Goal: Information Seeking & Learning: Check status

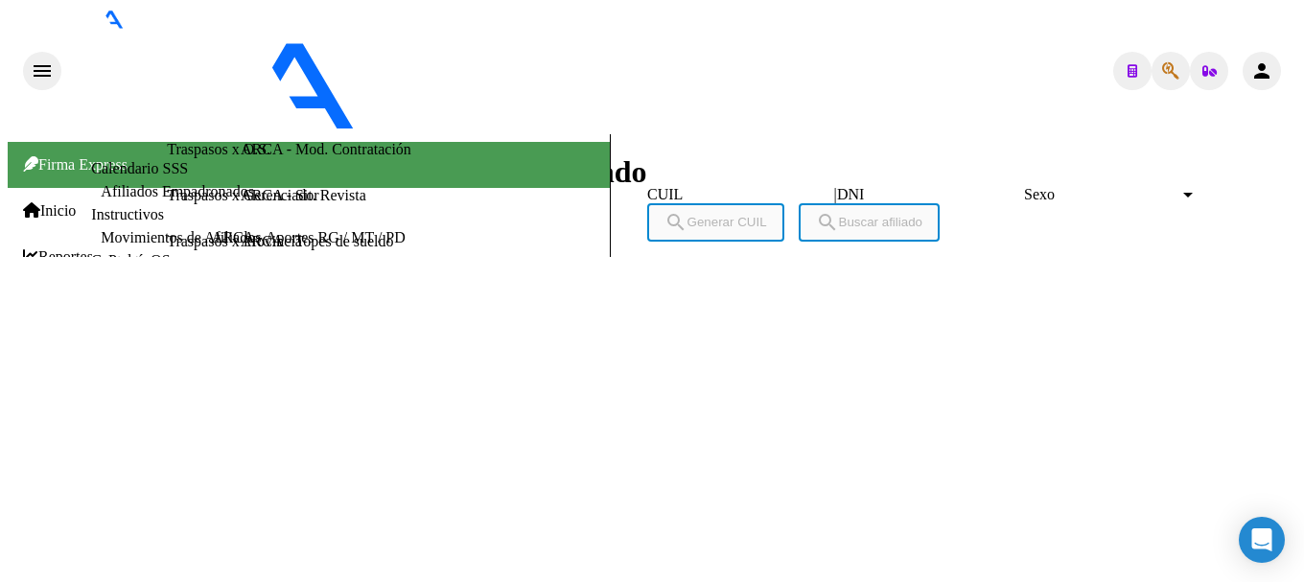
click at [1175, 52] on button "button" at bounding box center [1171, 71] width 38 height 38
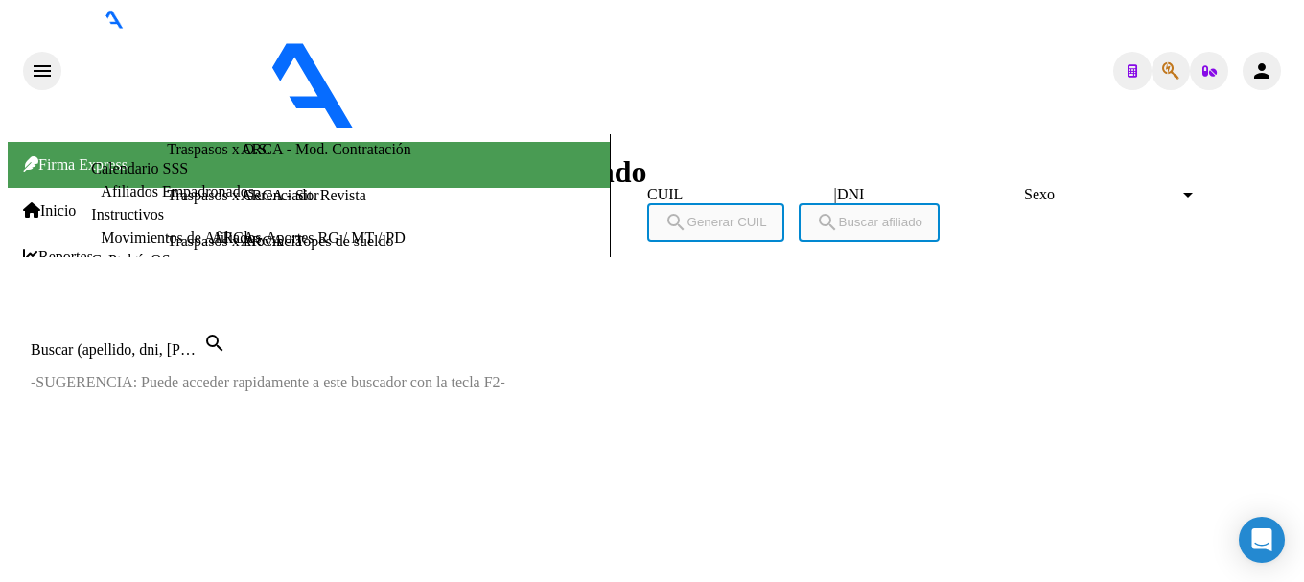
paste input "27268657083"
type input "27268657083"
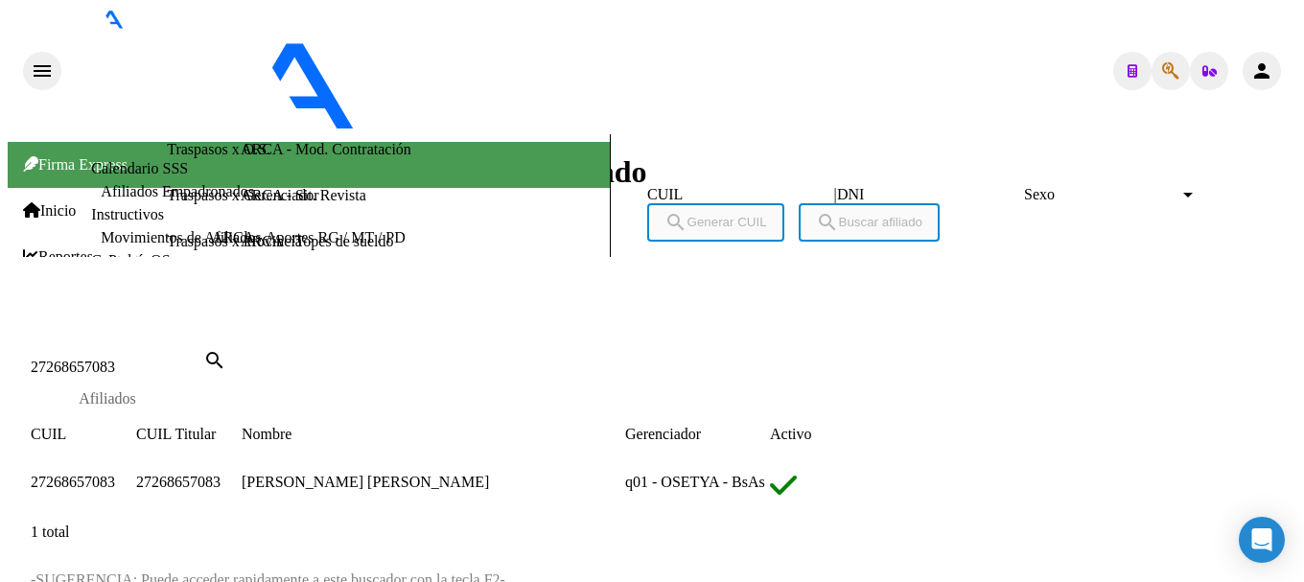
click at [115, 474] on span "27268657083" at bounding box center [73, 482] width 84 height 16
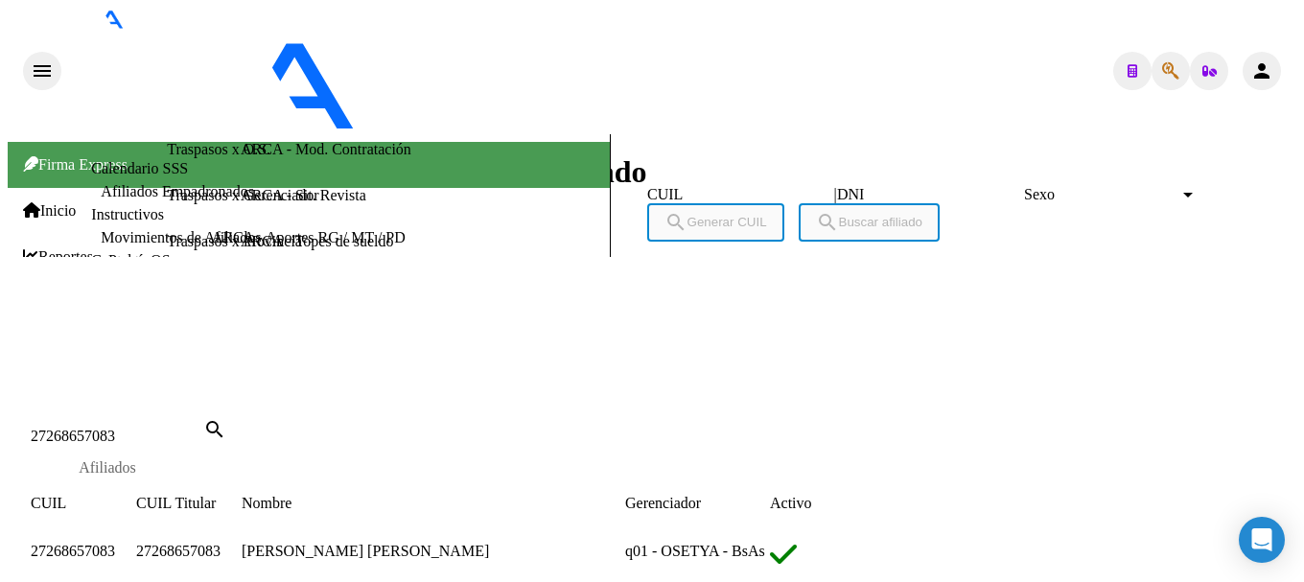
scroll to position [1306, 0]
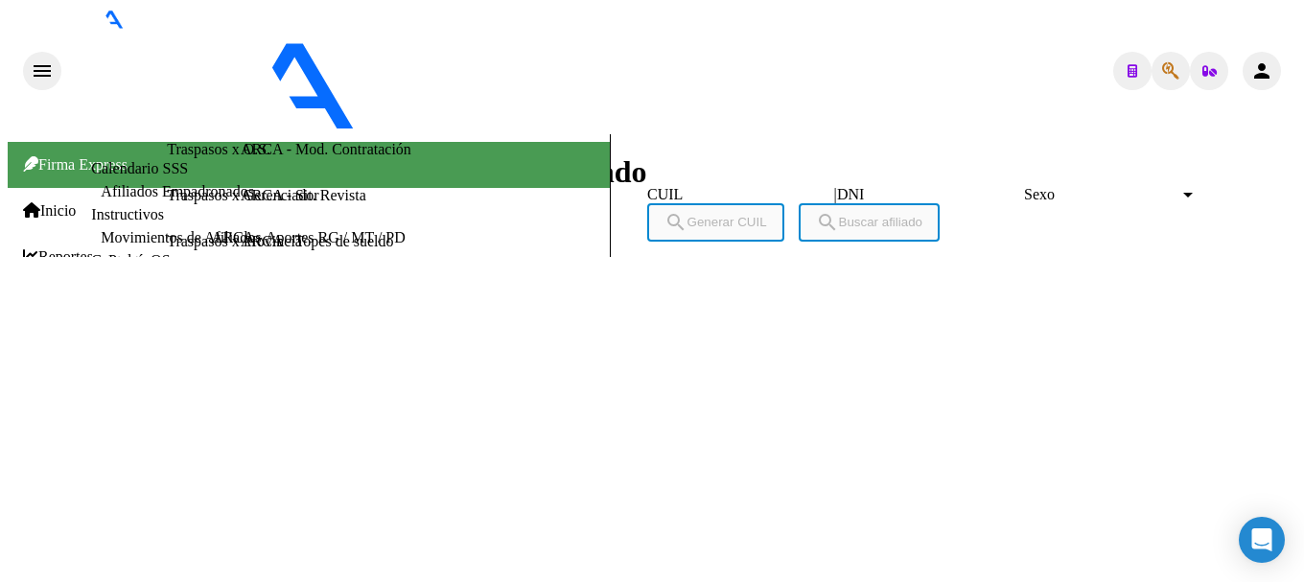
drag, startPoint x: 294, startPoint y: 100, endPoint x: 394, endPoint y: 89, distance: 100.3
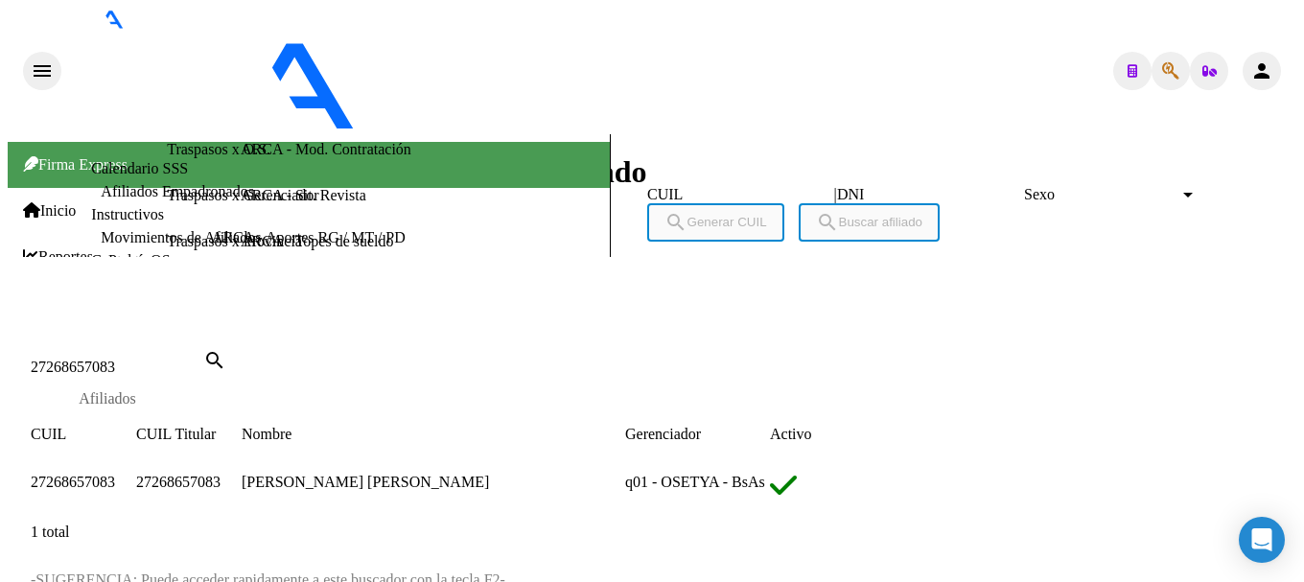
click at [203, 359] on div "27268657083 Buscar (apellido, dni, [PERSON_NAME], [PERSON_NAME], cuit, obra soc…" at bounding box center [117, 367] width 173 height 17
drag, startPoint x: 697, startPoint y: 127, endPoint x: 703, endPoint y: 142, distance: 16.4
click at [203, 359] on div "27268657083 Buscar (apellido, dni, [PERSON_NAME], [PERSON_NAME], cuit, obra soc…" at bounding box center [117, 367] width 173 height 17
click at [203, 359] on input "27268657083" at bounding box center [117, 367] width 173 height 17
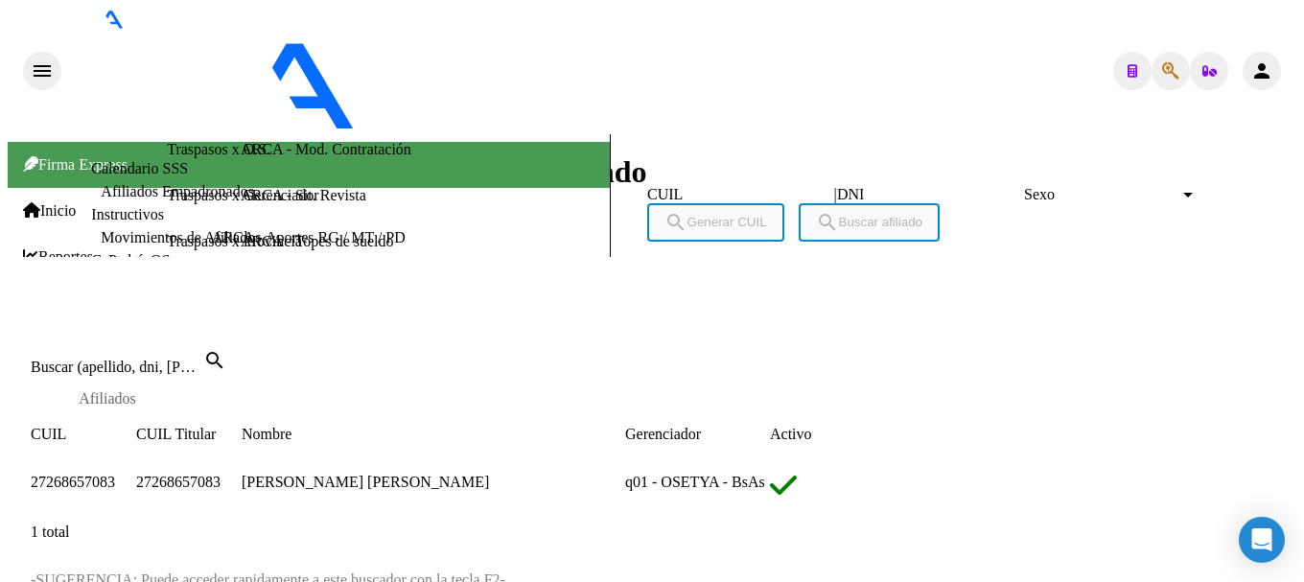
paste input "0-13995881-1"
type input "20139958811"
click at [114, 474] on span "20139958811" at bounding box center [72, 482] width 83 height 16
type textarea "20139958811"
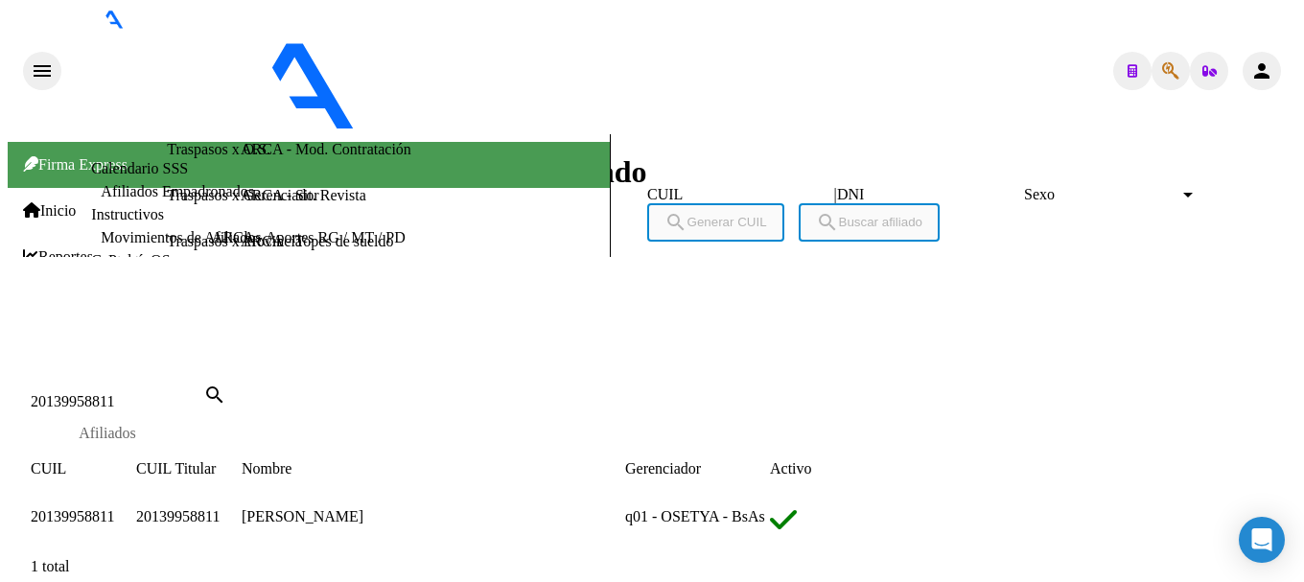
copy span "20139958811"
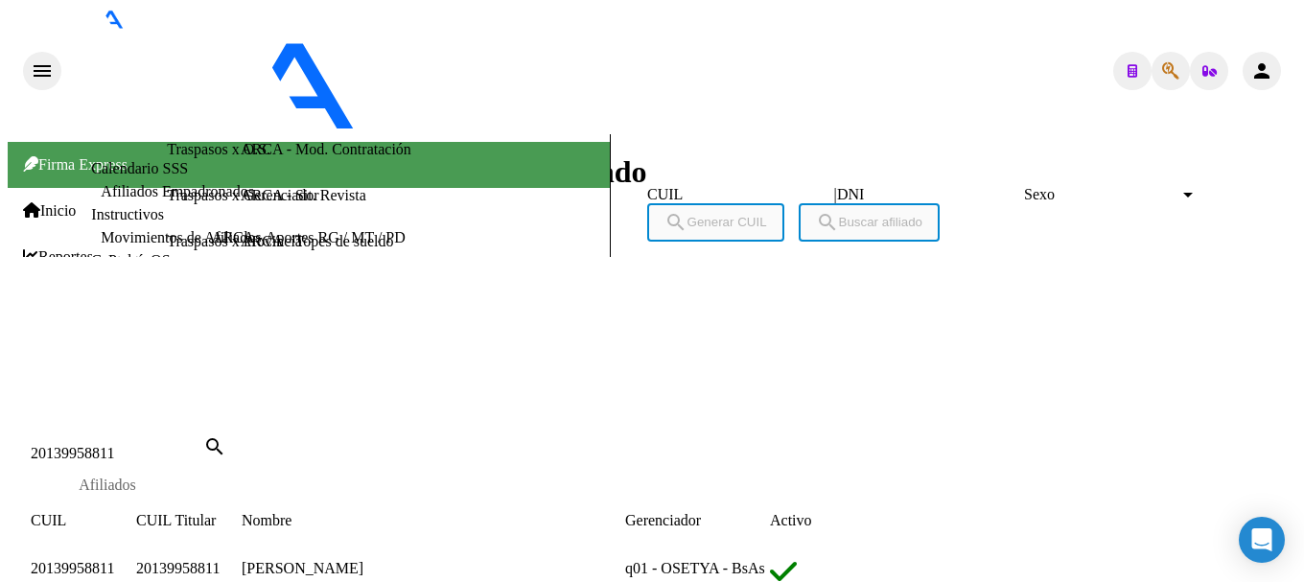
click at [666, 412] on div at bounding box center [652, 412] width 1289 height 0
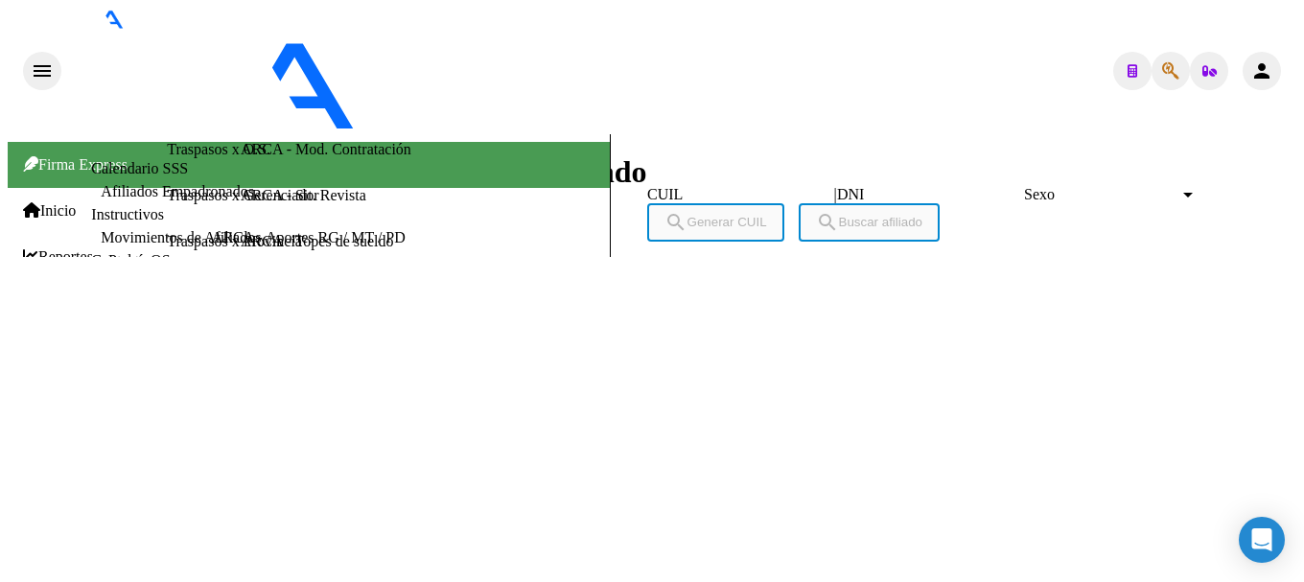
click at [1177, 52] on button "button" at bounding box center [1171, 71] width 38 height 38
type input "27399658409"
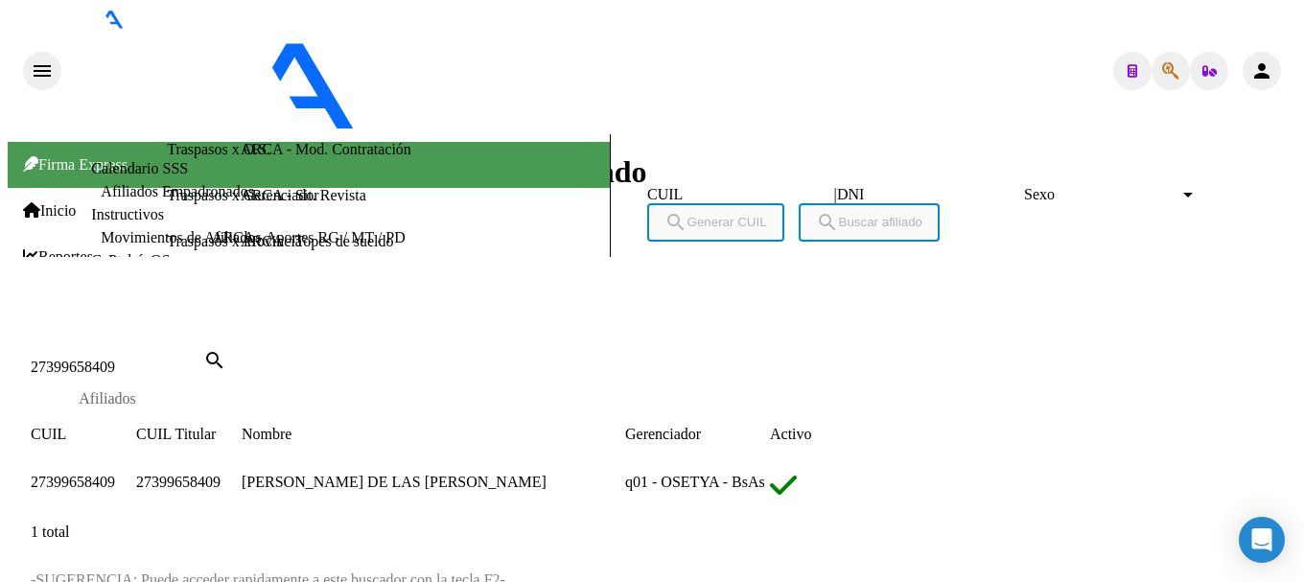
click at [115, 474] on span "27399658409" at bounding box center [73, 482] width 84 height 16
type textarea "27399658409"
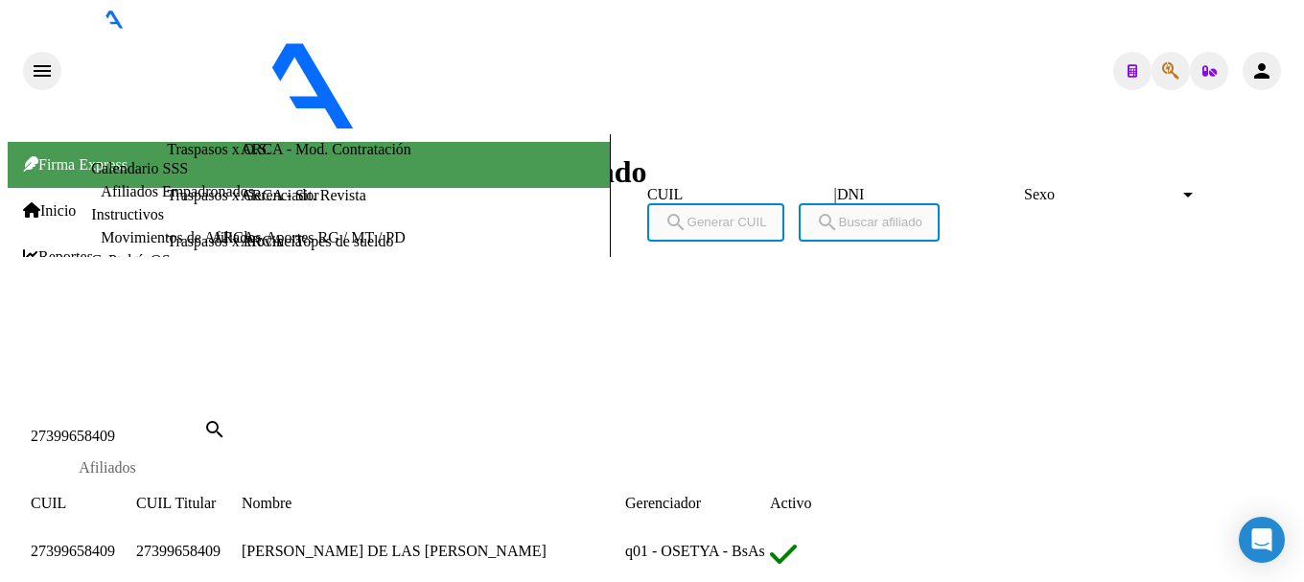
scroll to position [1344, 0]
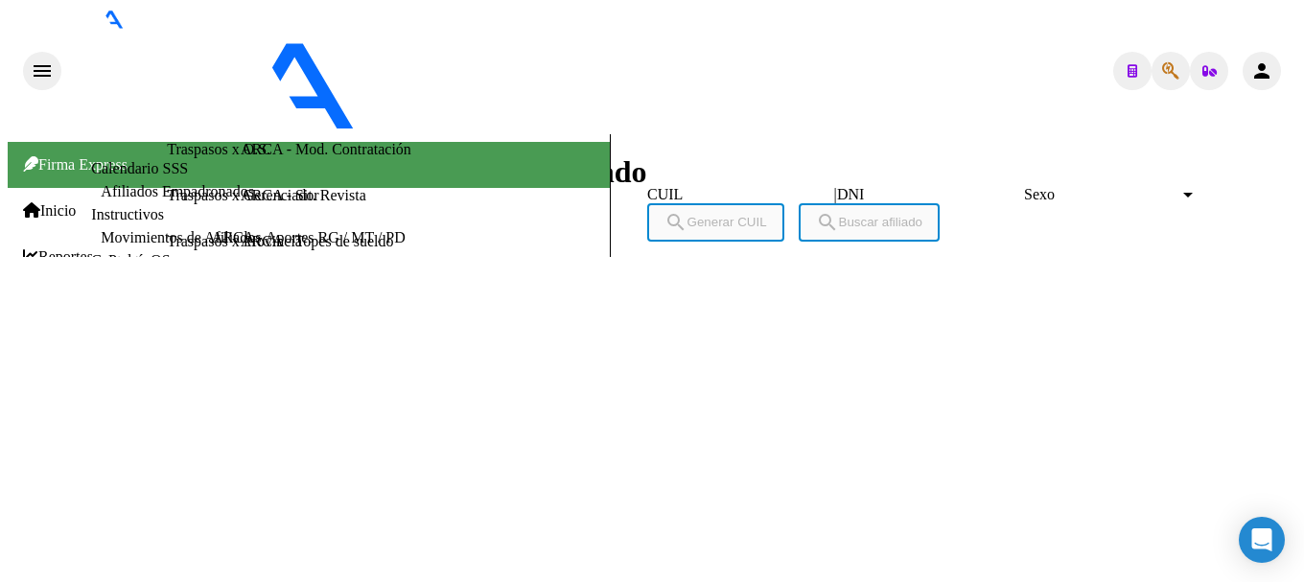
scroll to position [1825, 0]
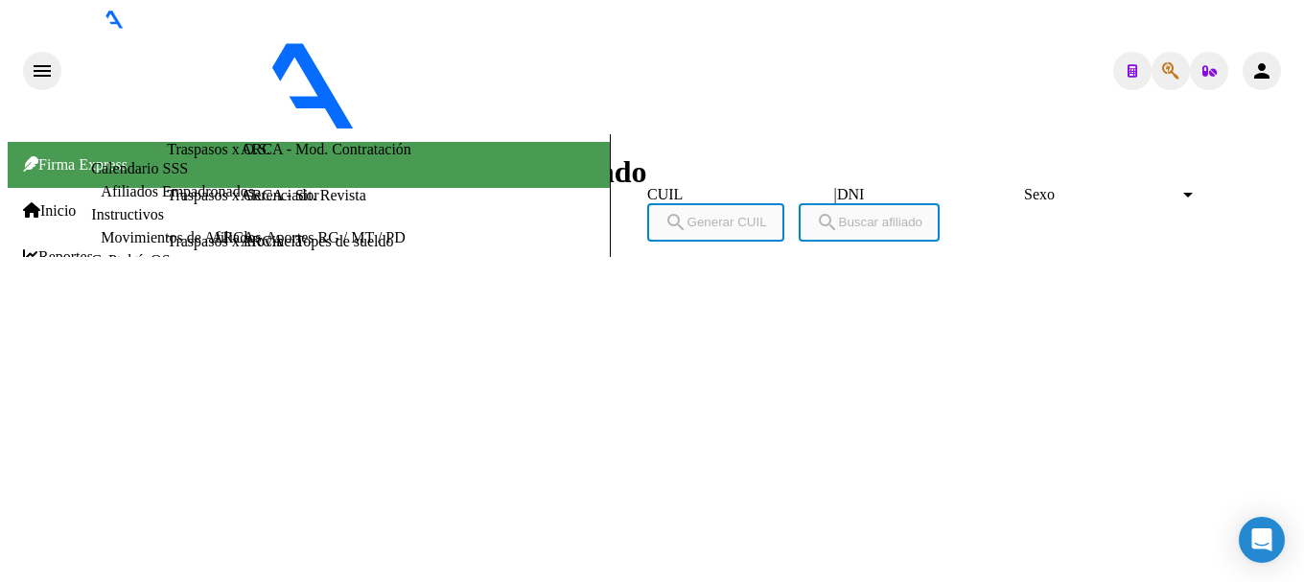
copy span "27399658409"
